Goal: Check status

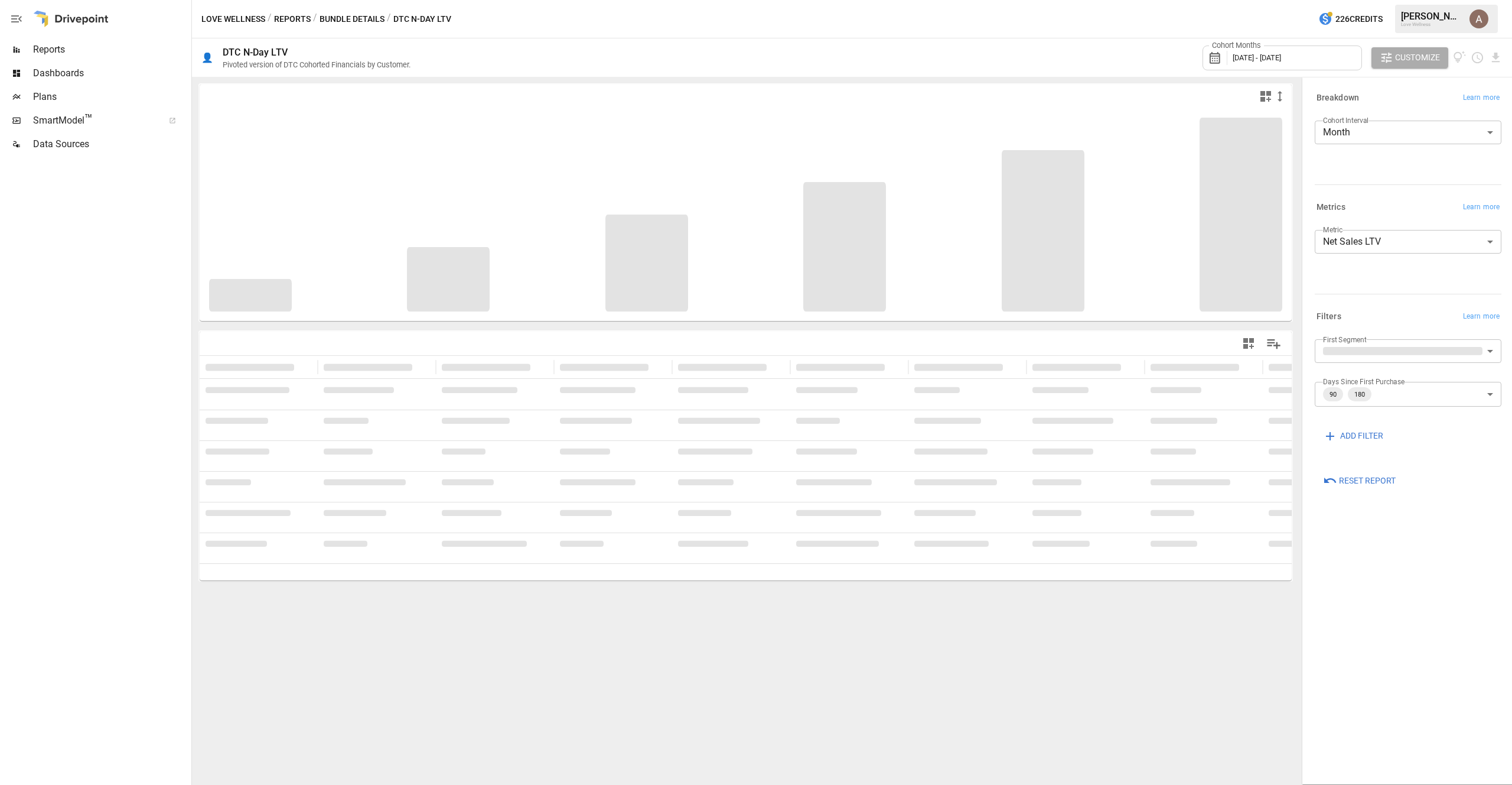
click at [1281, 58] on span "[DATE] - [DATE]" at bounding box center [1257, 57] width 49 height 9
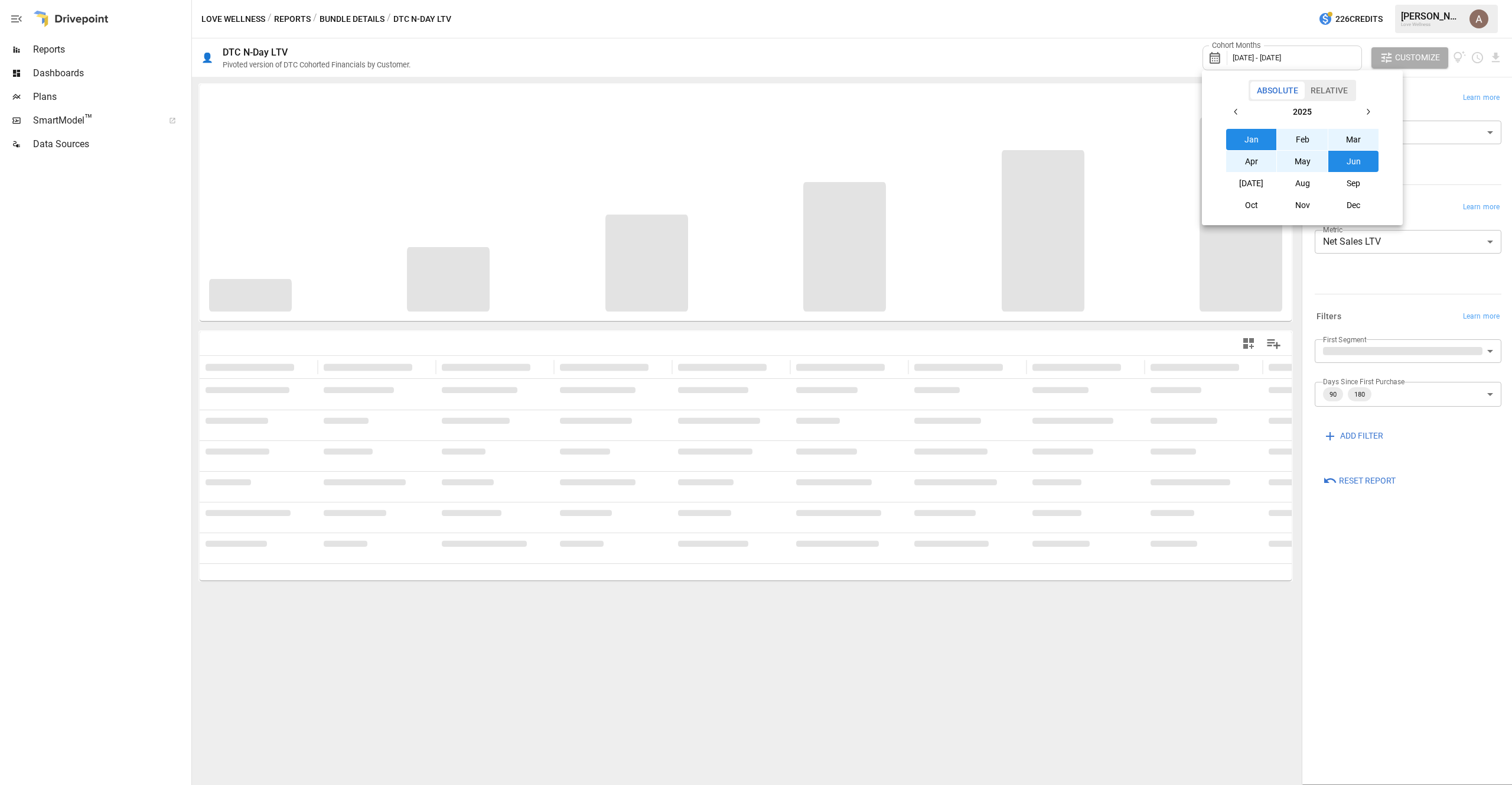
click at [1352, 182] on button "Sep" at bounding box center [1354, 183] width 51 height 21
click at [1250, 130] on button "Jan" at bounding box center [1251, 140] width 51 height 21
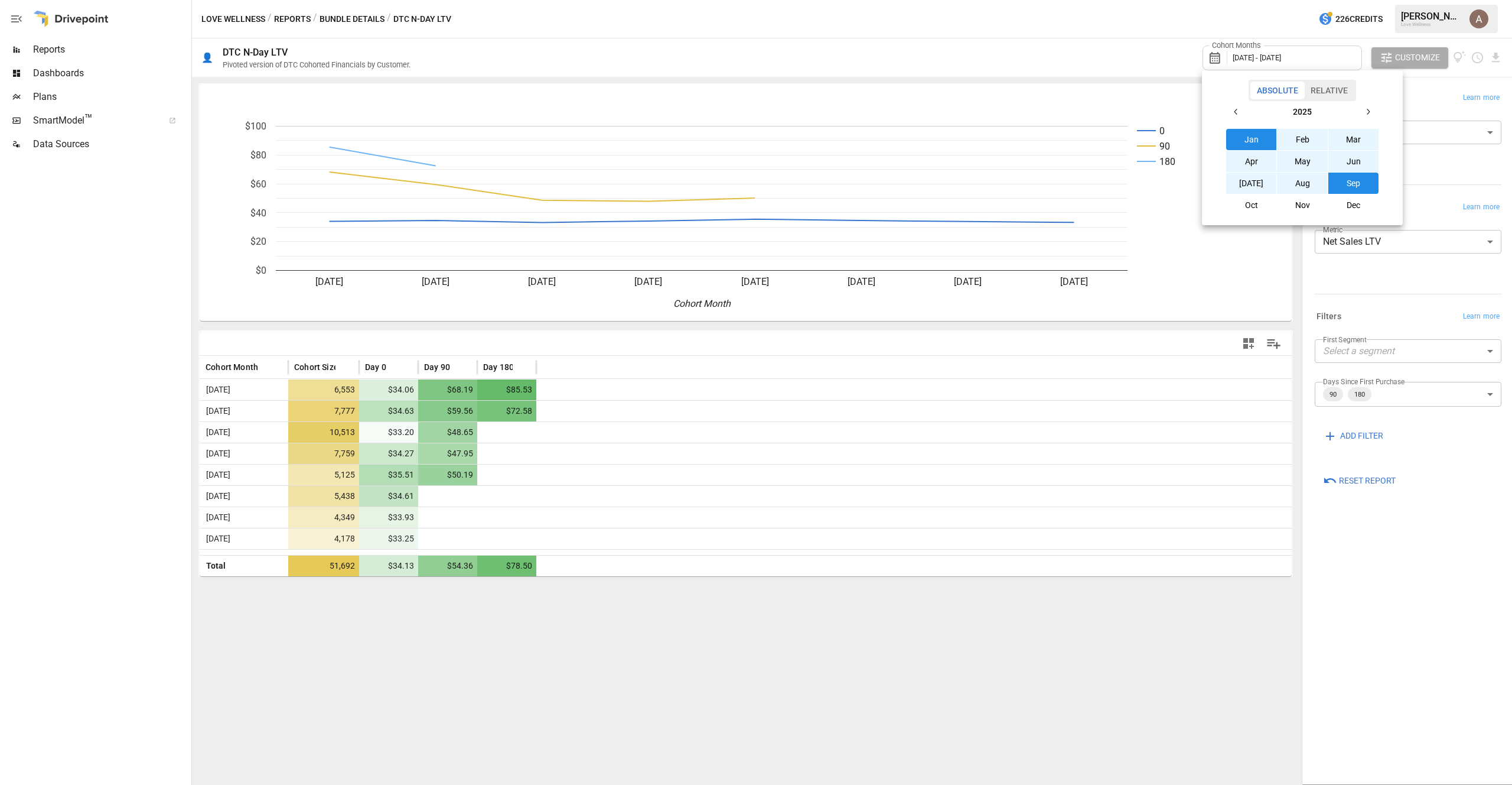
click at [551, 334] on div at bounding box center [756, 393] width 1512 height 785
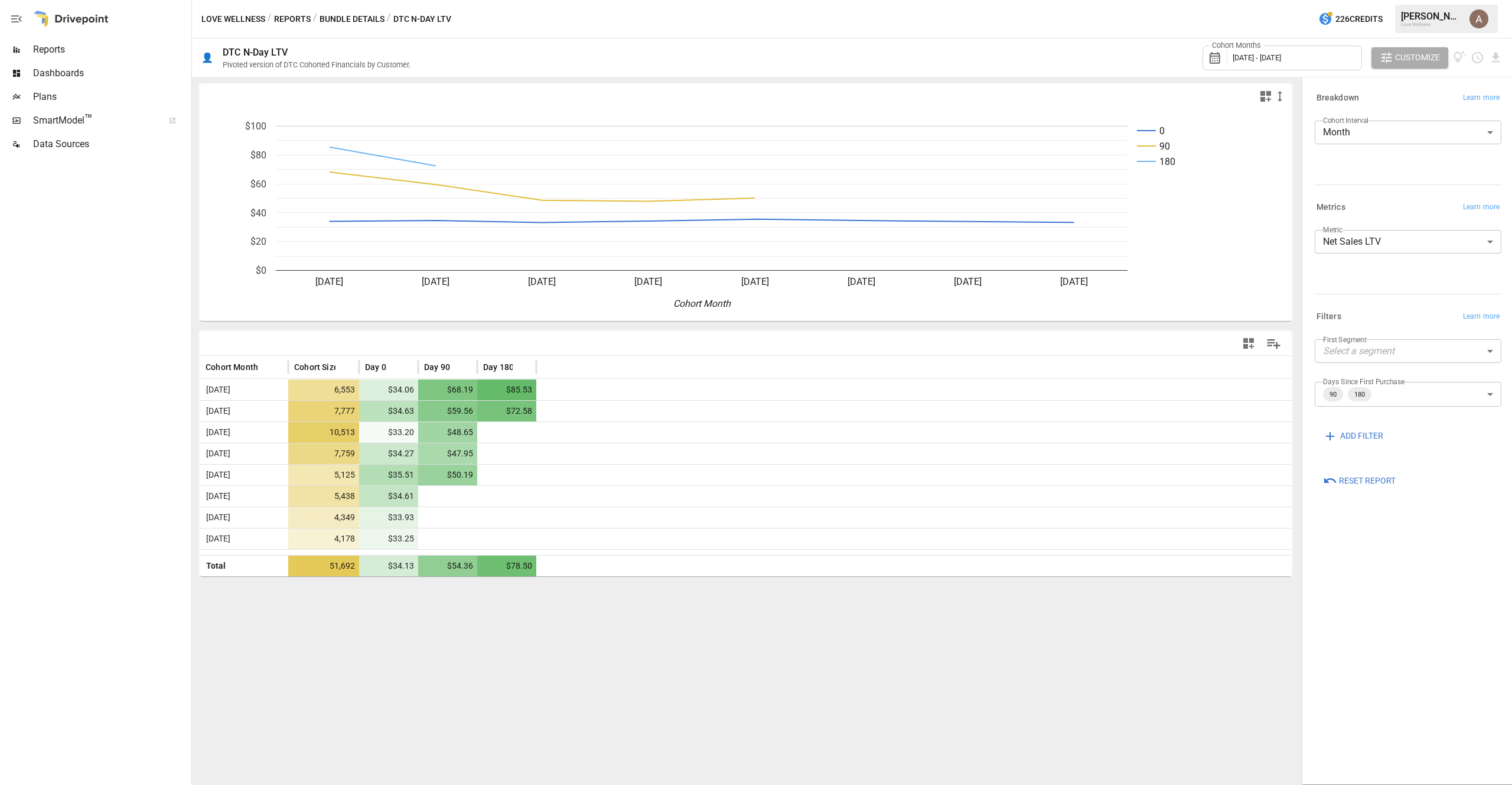
click at [455, 564] on span "$54.36" at bounding box center [449, 566] width 51 height 21
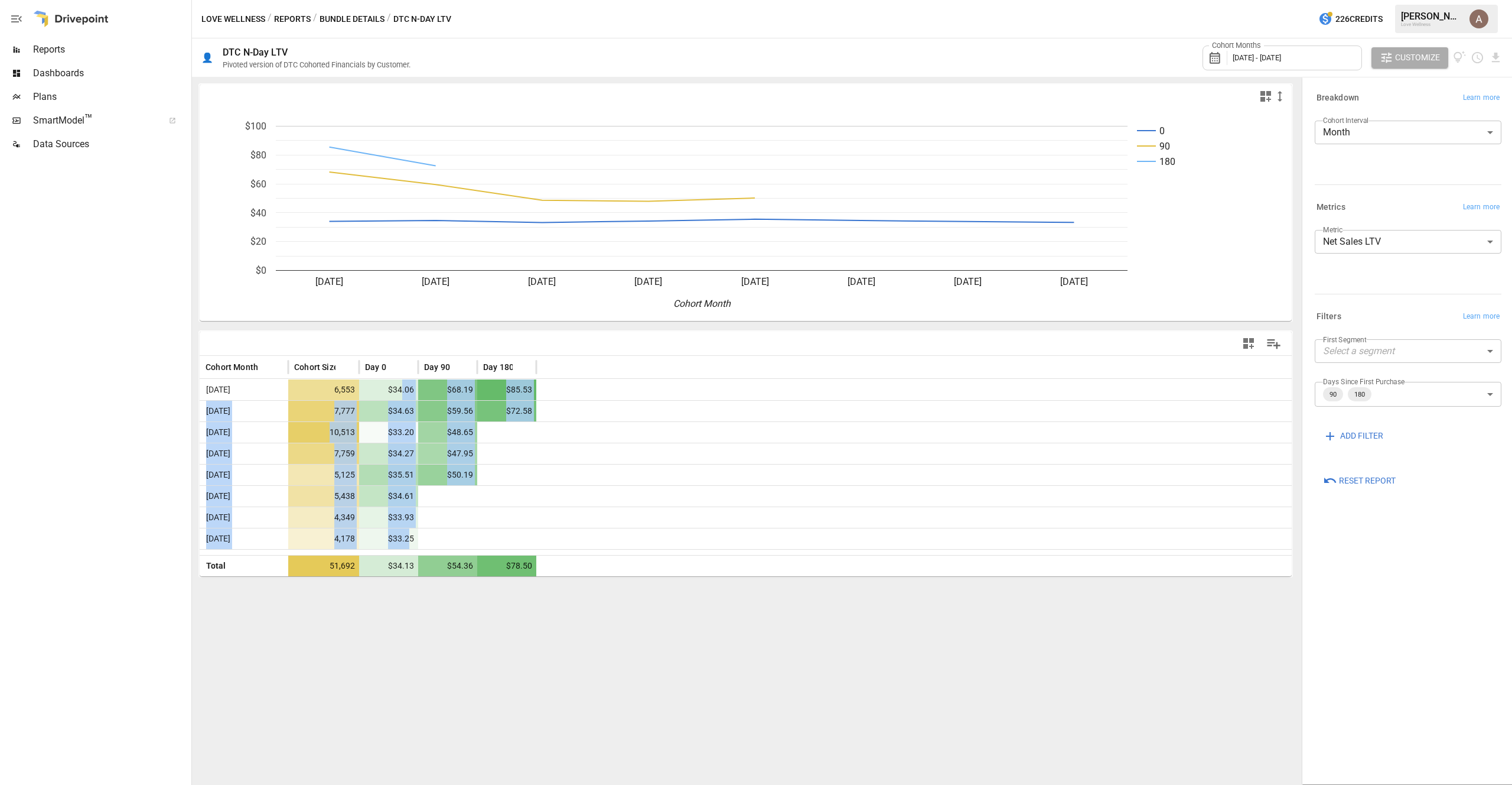
drag, startPoint x: 403, startPoint y: 383, endPoint x: 410, endPoint y: 531, distance: 148.2
click at [410, 532] on div "[DATE] 6,553 $34.06 $68.19 $85.53 [DATE] 7,777 $34.63 $59.56 $72.58 [DATE] 10,5…" at bounding box center [746, 464] width 1092 height 170
click at [495, 499] on div at bounding box center [507, 496] width 59 height 21
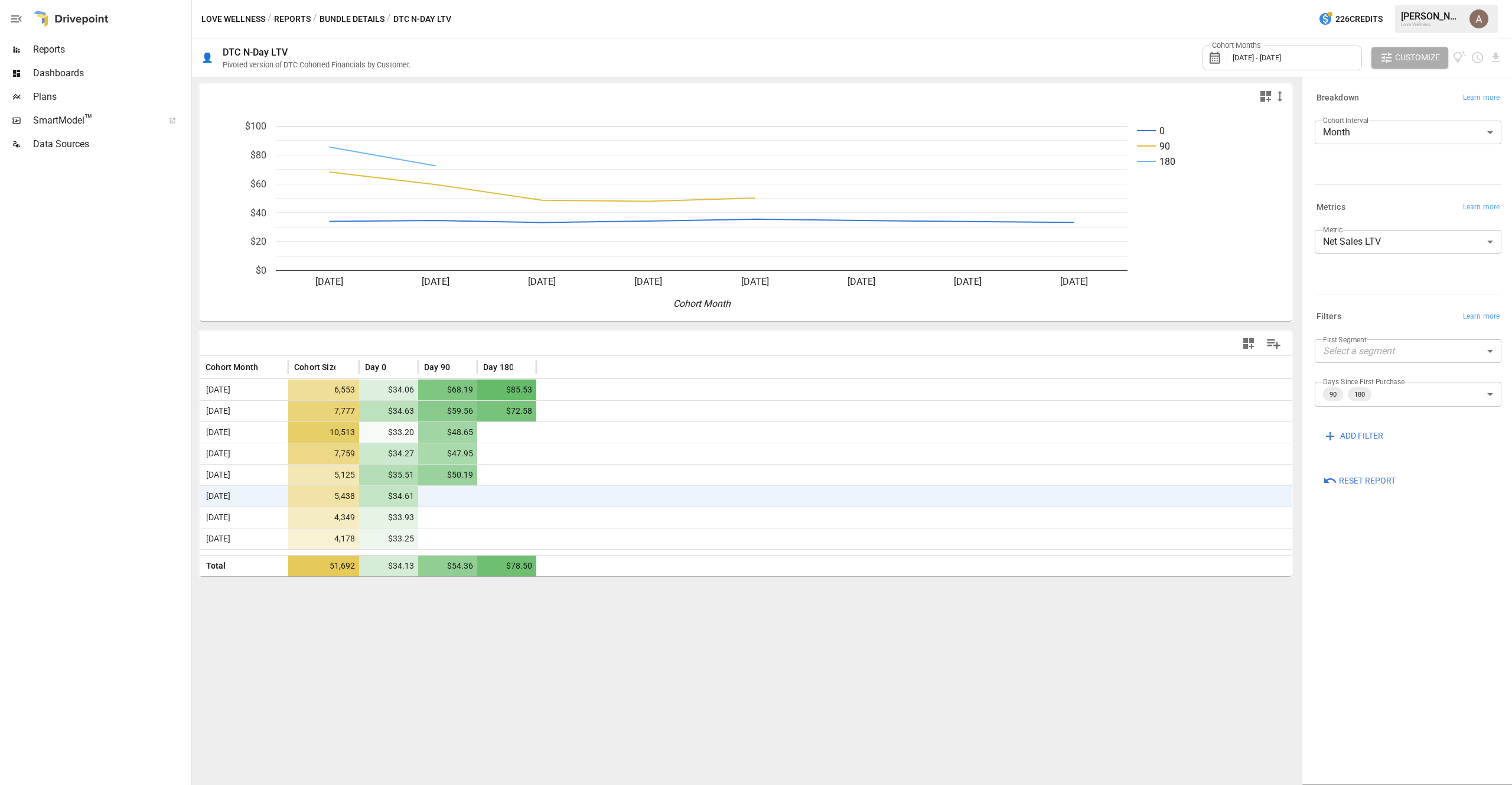
click at [332, 568] on span "51,692" at bounding box center [325, 566] width 62 height 21
click at [221, 567] on span "Total" at bounding box center [213, 566] width 24 height 21
click at [1411, 0] on body "**********" at bounding box center [756, 0] width 1512 height 0
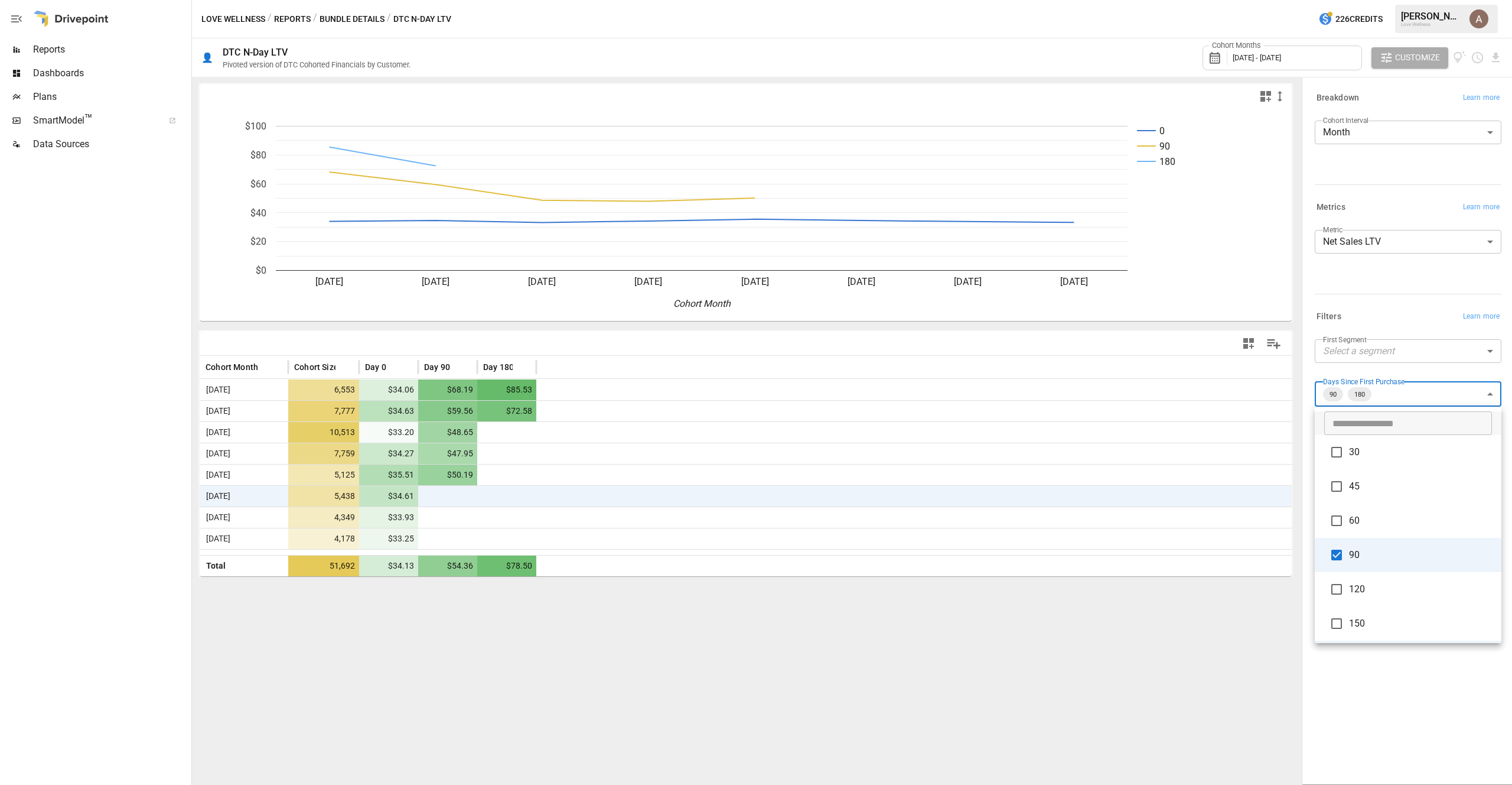
scroll to position [32, 0]
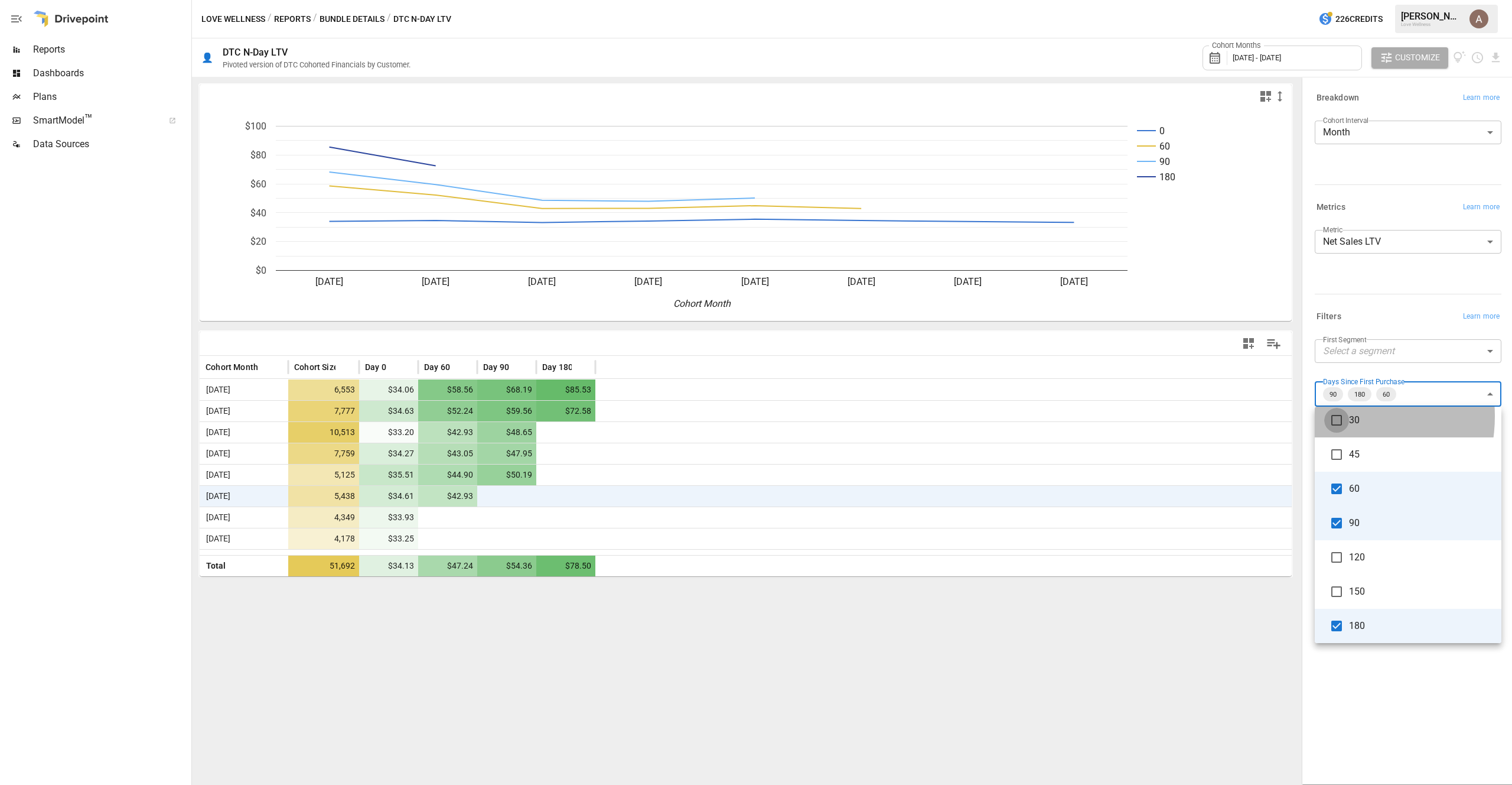
type input "**********"
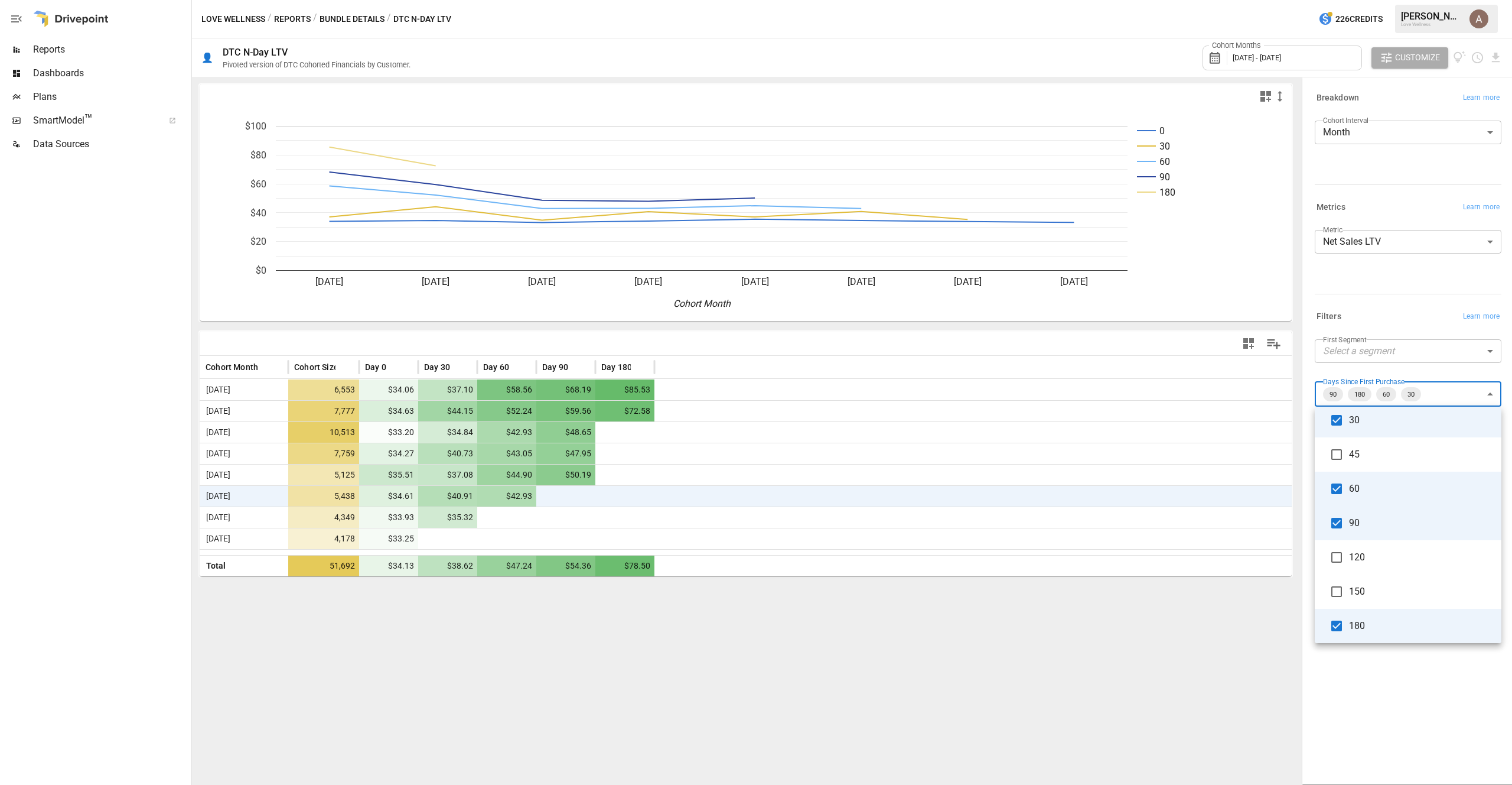
click at [1381, 673] on div at bounding box center [756, 393] width 1512 height 785
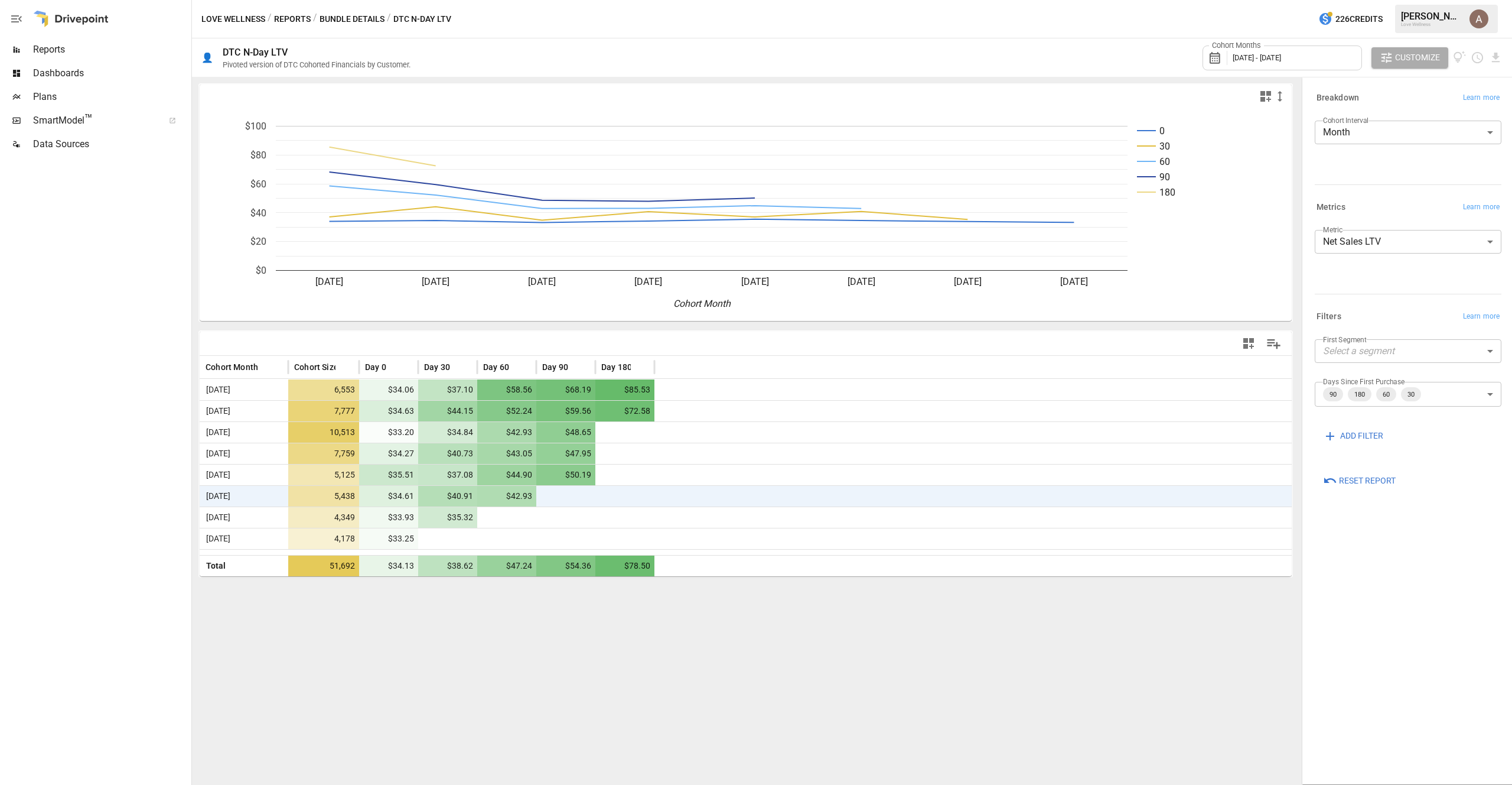
drag, startPoint x: 162, startPoint y: 35, endPoint x: 174, endPoint y: 16, distance: 22.5
click at [162, 35] on div at bounding box center [94, 19] width 189 height 38
